Goal: Information Seeking & Learning: Learn about a topic

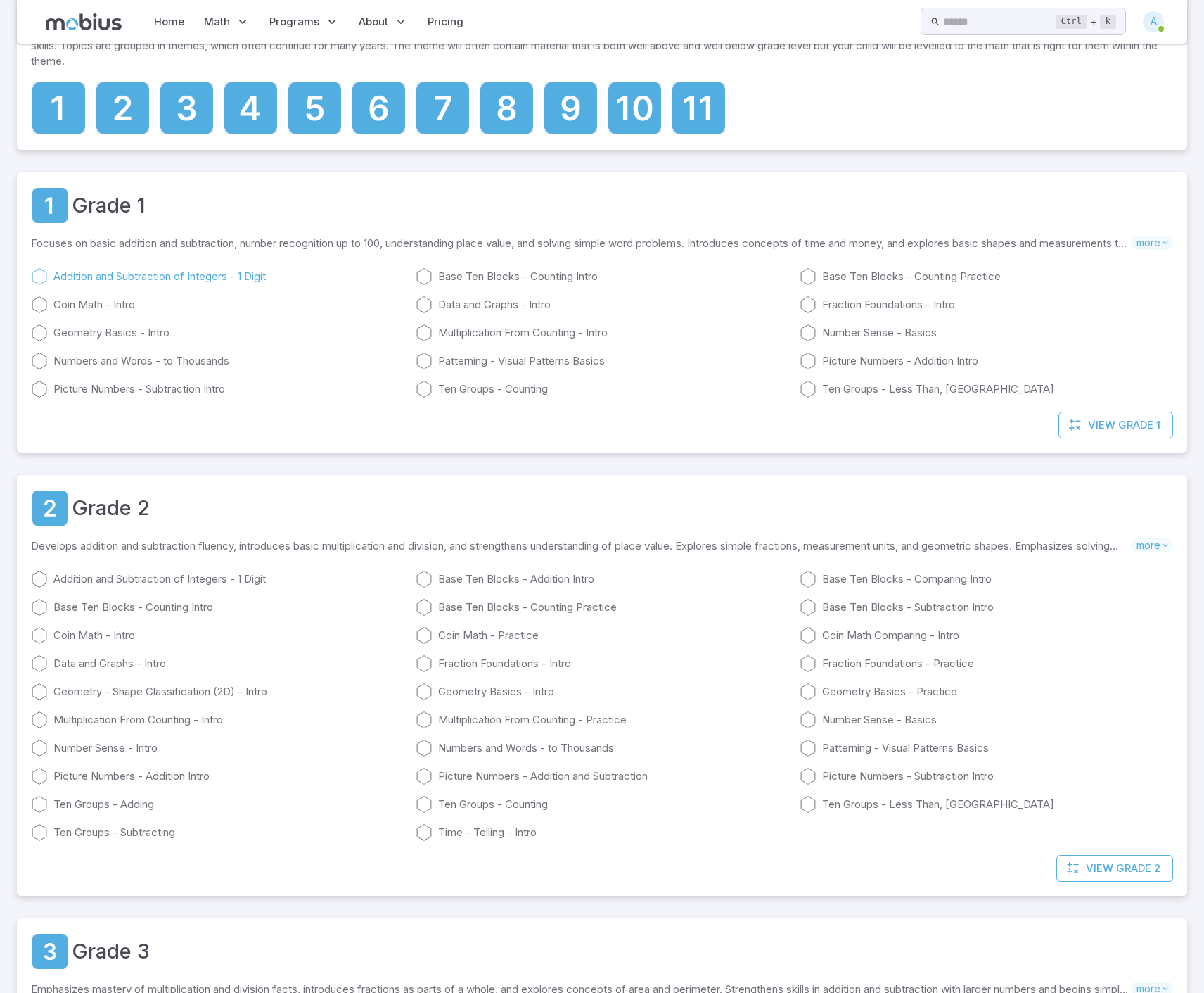
scroll to position [70, 0]
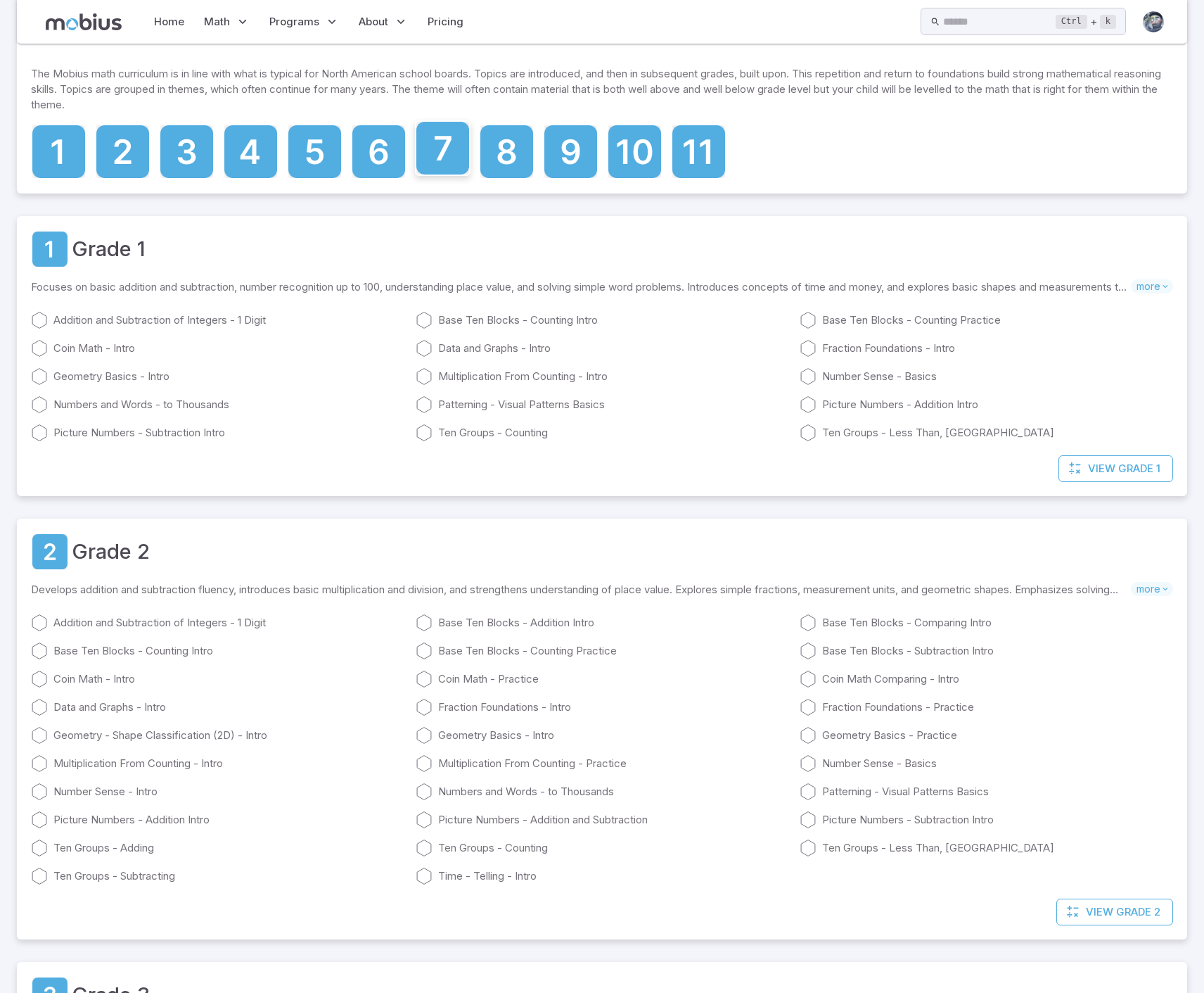
click at [434, 148] on icon at bounding box center [443, 148] width 53 height 53
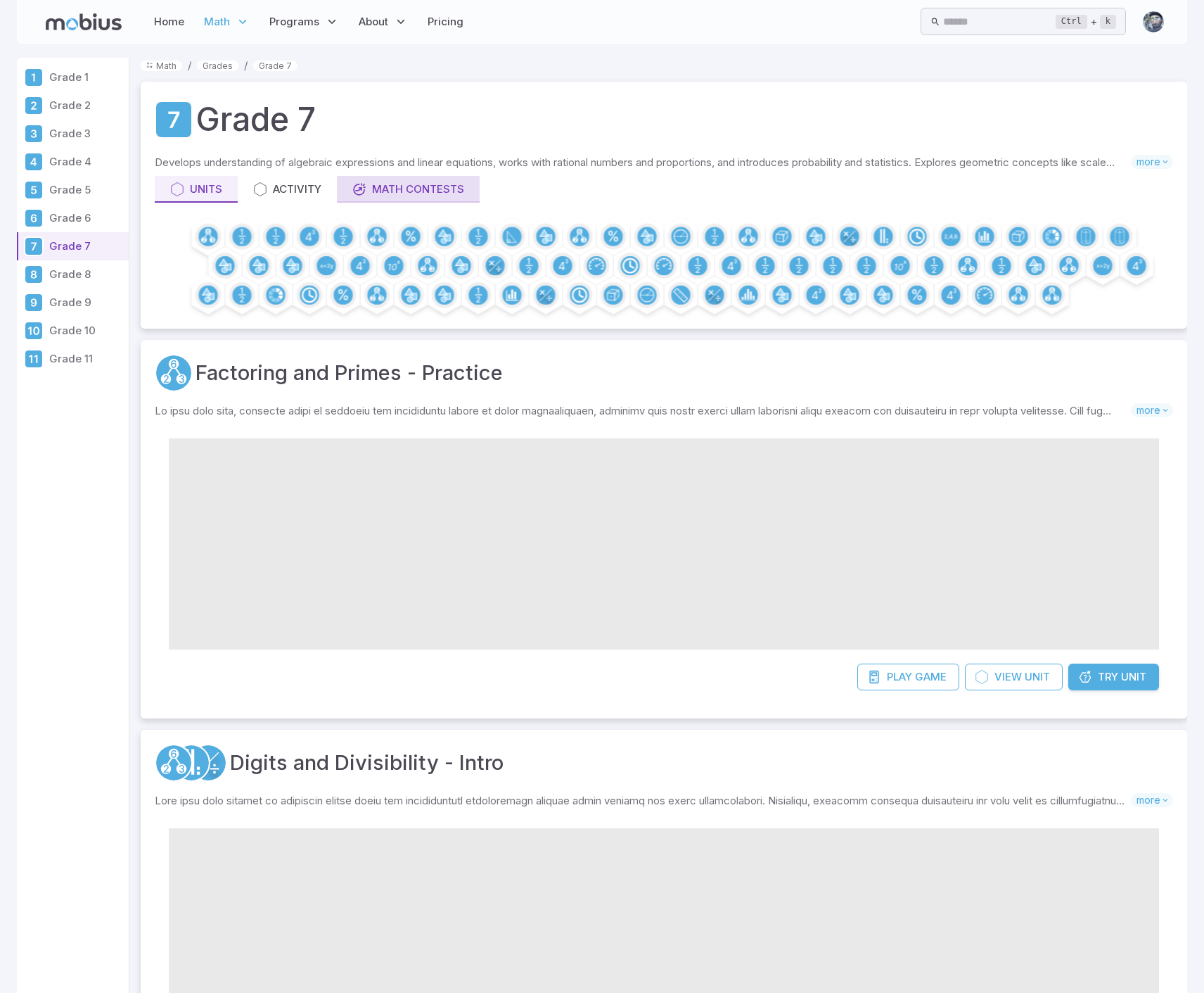
click at [394, 194] on div "Math Contests" at bounding box center [408, 189] width 112 height 15
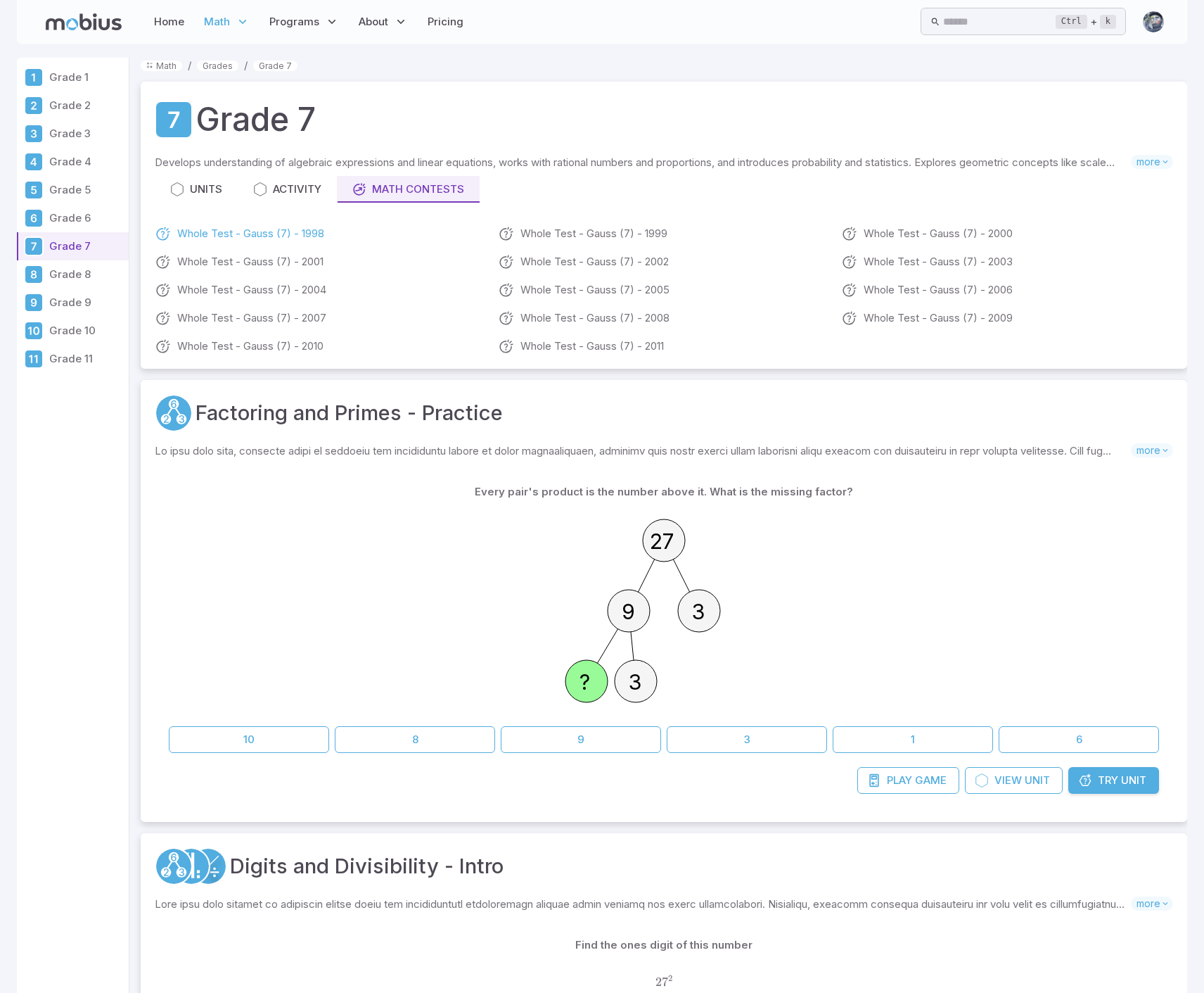
click at [218, 230] on link "Whole Test - Gauss (7) - 1998" at bounding box center [320, 233] width 332 height 16
